Goal: Task Accomplishment & Management: Complete application form

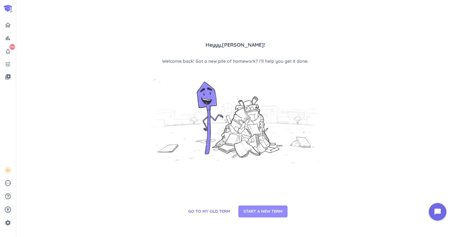
click at [255, 212] on span "START A NEW TERM" at bounding box center [262, 211] width 39 height 6
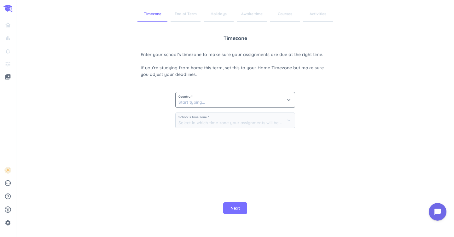
click at [213, 98] on span "Country *" at bounding box center [234, 96] width 113 height 3
click at [213, 102] on input at bounding box center [235, 99] width 119 height 15
type input "i"
type input "united state"
